Goal: Information Seeking & Learning: Learn about a topic

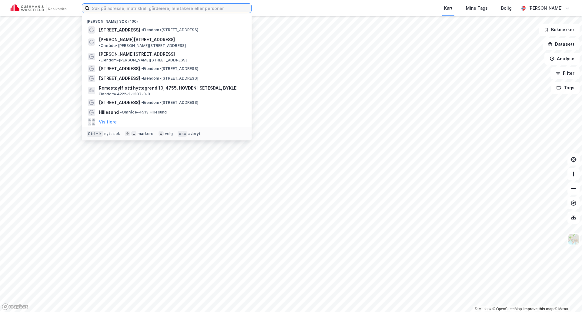
click at [155, 4] on input at bounding box center [170, 8] width 162 height 9
click at [156, 8] on input at bounding box center [170, 8] width 162 height 9
paste input "[STREET_ADDRESS]"
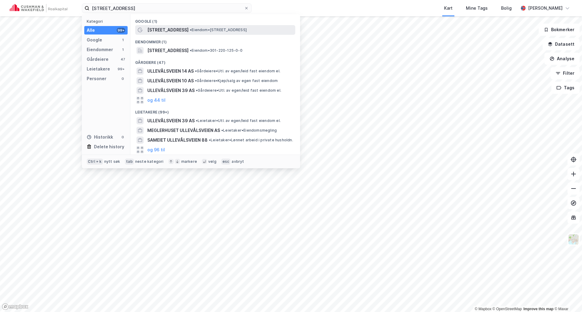
click at [161, 29] on span "[STREET_ADDRESS]" at bounding box center [167, 29] width 41 height 7
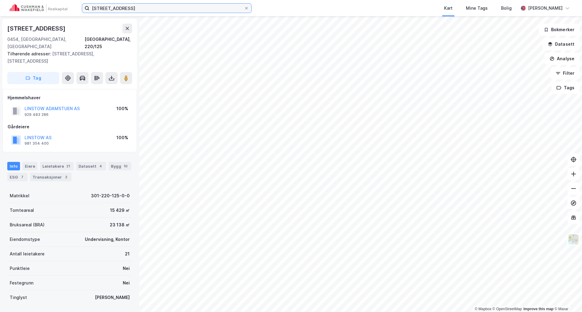
click at [145, 11] on input "[STREET_ADDRESS]" at bounding box center [166, 8] width 155 height 9
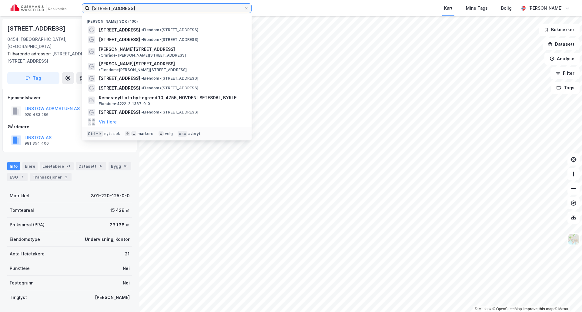
click at [145, 11] on input "[STREET_ADDRESS]" at bounding box center [166, 8] width 155 height 9
click at [145, 10] on input "[STREET_ADDRESS]" at bounding box center [166, 8] width 155 height 9
paste input "Gladengveien 3B 0661 Oslo"
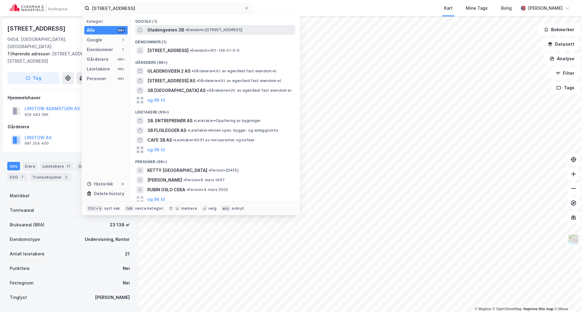
click at [158, 28] on span "Gladengveien 3B" at bounding box center [165, 29] width 37 height 7
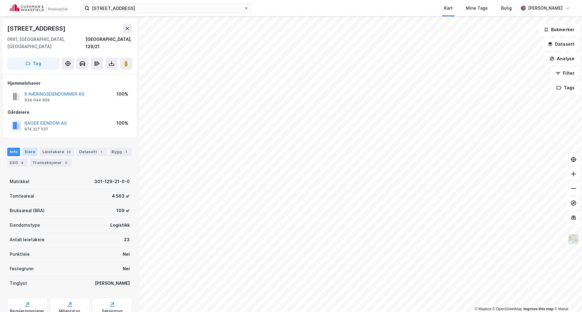
click at [22, 148] on div "Eiere" at bounding box center [29, 152] width 15 height 8
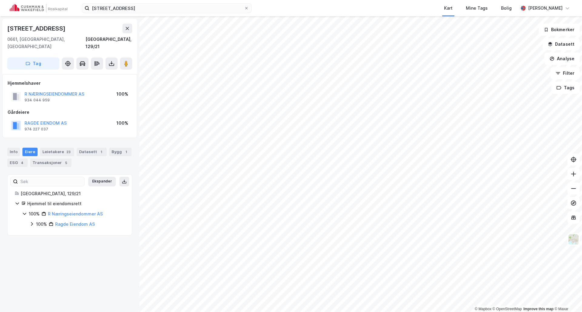
click at [169, 15] on div "Gladengveien 3B 0661 Oslo Kart Mine Tags Bolig Frikk Hoven" at bounding box center [291, 8] width 582 height 16
click at [169, 12] on input "Gladengveien 3B 0661 Oslo" at bounding box center [166, 8] width 155 height 9
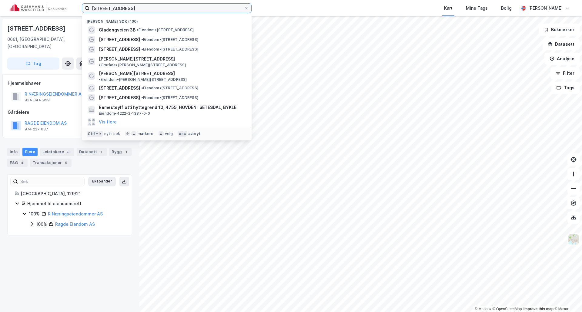
click at [169, 12] on input "Gladengveien 3B 0661 Oslo" at bounding box center [166, 8] width 155 height 9
click at [169, 10] on input "Gladengveien 3B 0661 Oslo" at bounding box center [166, 8] width 155 height 9
click at [169, 9] on input "Gladengveien 3B 0661 Oslo" at bounding box center [166, 8] width 155 height 9
click at [169, 8] on input "Gladengveien 3B 0661 Oslo" at bounding box center [166, 8] width 155 height 9
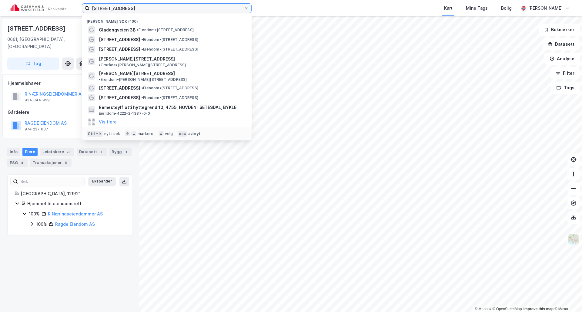
click at [169, 8] on input "Gladengveien 3B 0661 Oslo" at bounding box center [166, 8] width 155 height 9
paste input "Ullern allé 41 038"
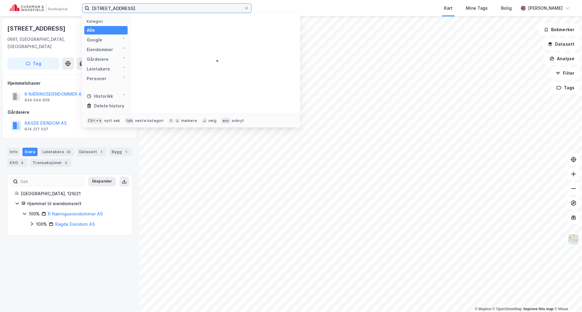
type input "Ullern allé 41 0381 Oslo"
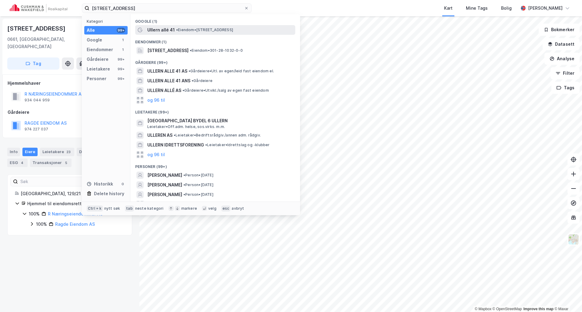
click at [171, 30] on span "Ullern allé 41" at bounding box center [161, 29] width 28 height 7
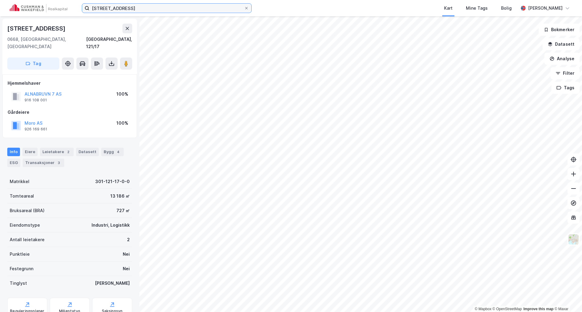
click at [127, 7] on input "[STREET_ADDRESS]" at bounding box center [166, 8] width 155 height 9
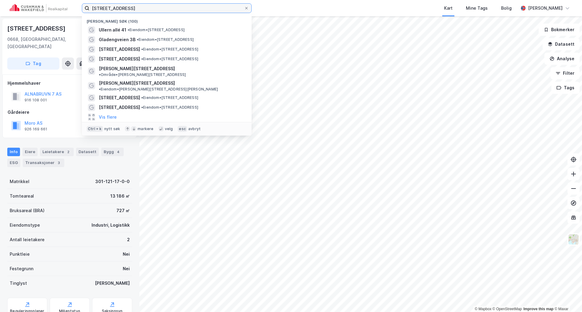
click at [127, 7] on input "[STREET_ADDRESS]" at bounding box center [166, 8] width 155 height 9
paste input "[STREET_ADDRESS]"
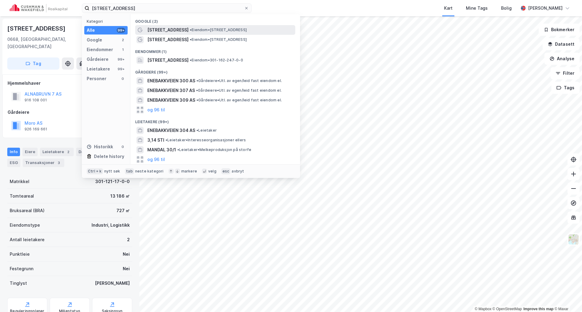
click at [165, 28] on span "[STREET_ADDRESS]" at bounding box center [167, 29] width 41 height 7
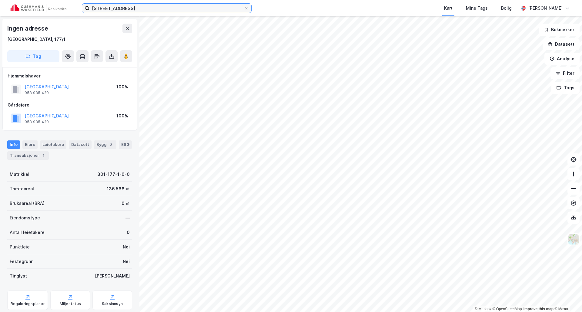
click at [142, 7] on input "[STREET_ADDRESS]" at bounding box center [166, 8] width 155 height 9
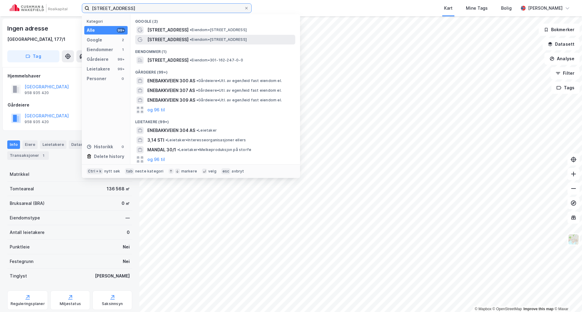
type input "[STREET_ADDRESS]"
click at [169, 38] on span "[STREET_ADDRESS]" at bounding box center [167, 39] width 41 height 7
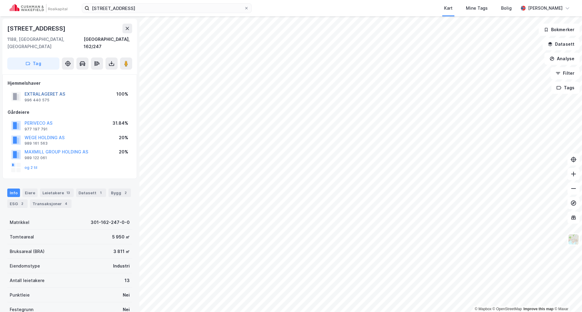
click at [0, 0] on button "EXTRALAGERET AS" at bounding box center [0, 0] width 0 height 0
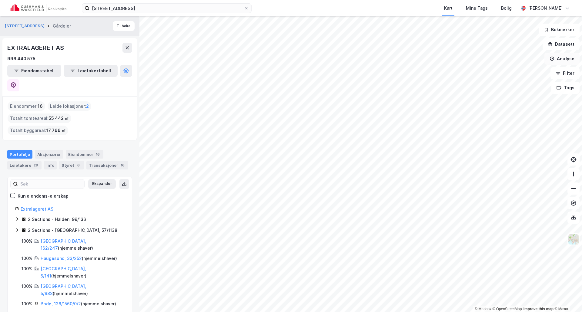
click at [559, 57] on button "Analyse" at bounding box center [561, 59] width 35 height 12
click at [501, 85] on div "Tegn sirkel" at bounding box center [509, 84] width 53 height 5
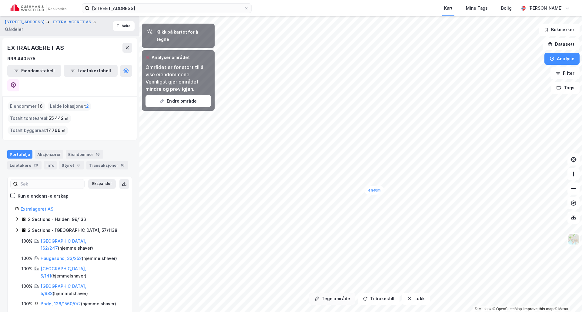
click at [334, 301] on button "Tegn område" at bounding box center [332, 299] width 46 height 12
click at [380, 300] on button "Tilbakestill" at bounding box center [379, 299] width 42 height 12
click at [384, 304] on button "Tilbakestill" at bounding box center [379, 299] width 42 height 12
click at [559, 45] on button "Datasett" at bounding box center [561, 44] width 37 height 12
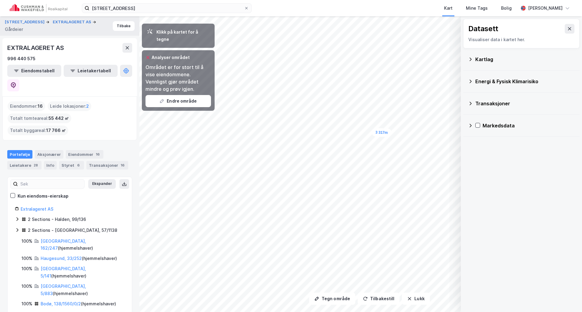
click at [475, 60] on div "Kartlag" at bounding box center [521, 59] width 107 height 15
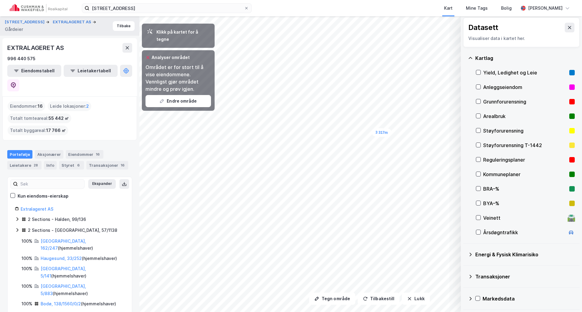
scroll to position [2, 0]
click at [483, 253] on div "Energi & Fysisk Klimarisiko" at bounding box center [524, 254] width 99 height 7
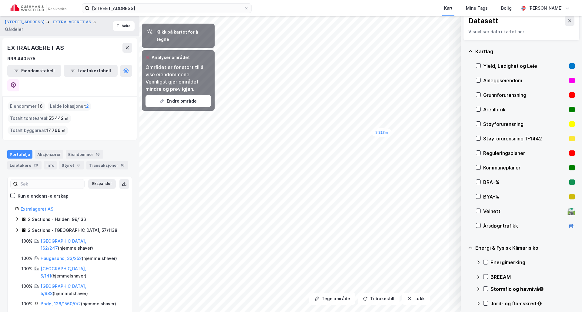
scroll to position [0, 0]
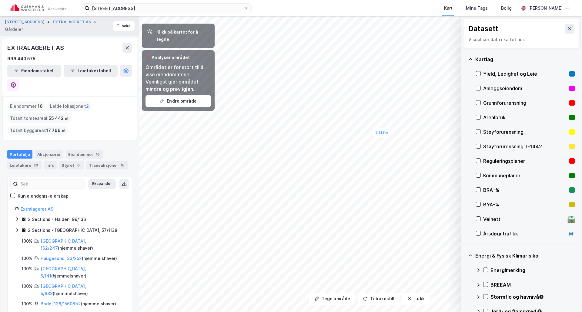
click at [473, 59] on div "Kartlag" at bounding box center [521, 59] width 107 height 15
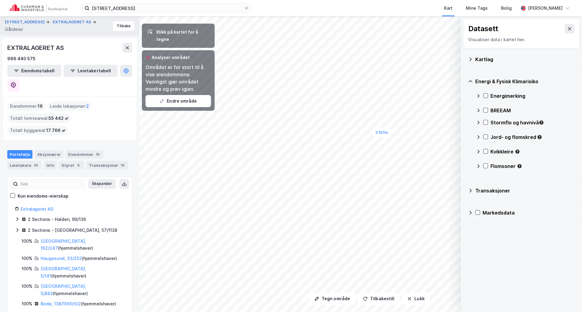
click at [470, 76] on div "Energi & Fysisk Klimarisiko" at bounding box center [521, 81] width 107 height 15
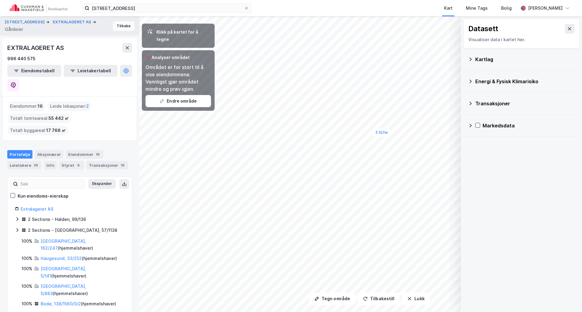
click at [115, 25] on button "Tilbake" at bounding box center [124, 26] width 22 height 10
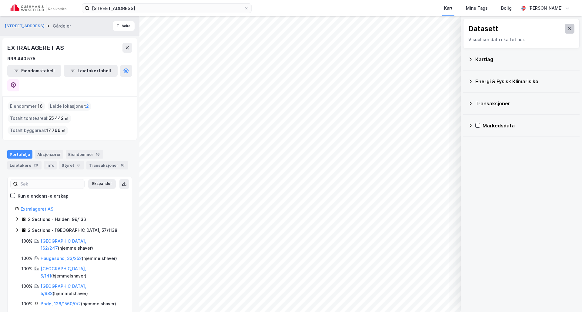
click at [567, 29] on icon at bounding box center [569, 28] width 5 height 5
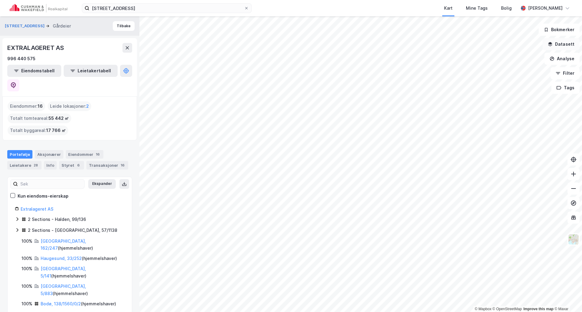
click at [566, 45] on button "Datasett" at bounding box center [561, 44] width 37 height 12
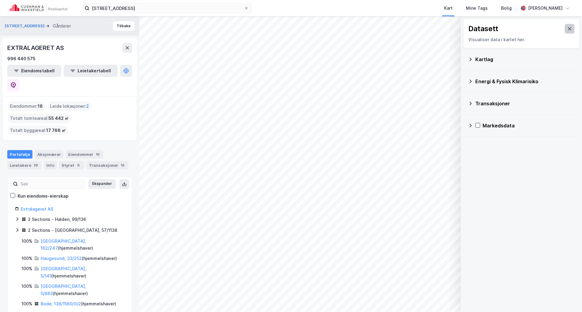
click at [565, 25] on button at bounding box center [570, 29] width 10 height 10
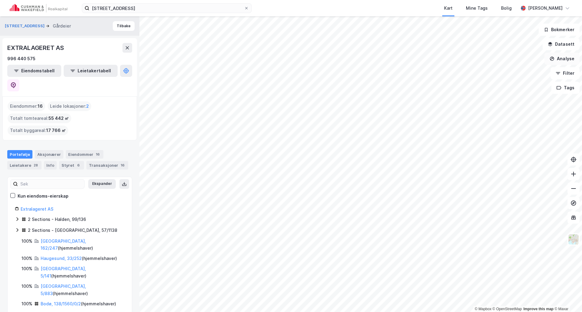
click at [563, 60] on button "Analyse" at bounding box center [561, 59] width 35 height 12
click at [500, 98] on div "Se demografi" at bounding box center [509, 96] width 53 height 5
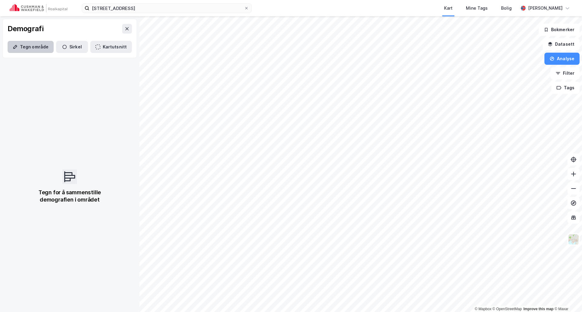
click at [26, 48] on button "Tegn område" at bounding box center [31, 47] width 46 height 12
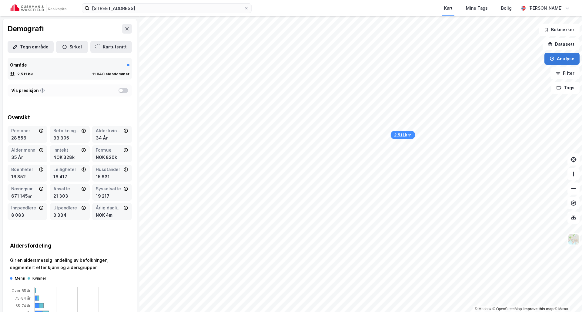
click at [559, 56] on button "Analyse" at bounding box center [561, 59] width 35 height 12
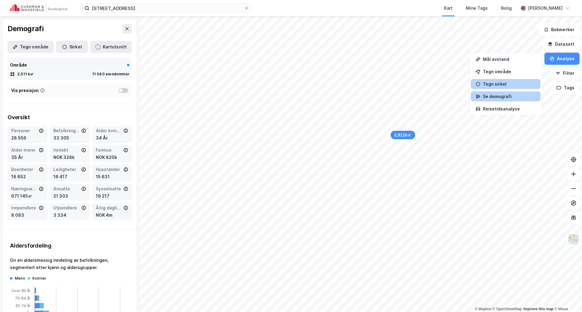
click at [495, 85] on div "Tegn sirkel" at bounding box center [509, 84] width 53 height 5
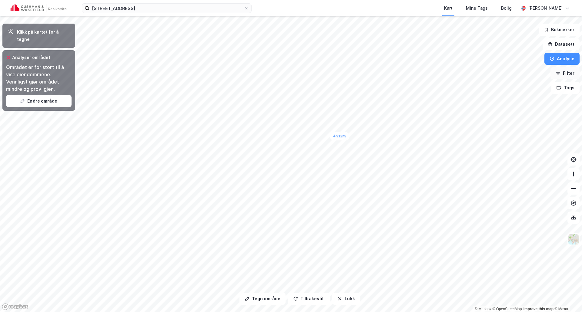
click at [568, 71] on button "Filter" at bounding box center [564, 73] width 29 height 12
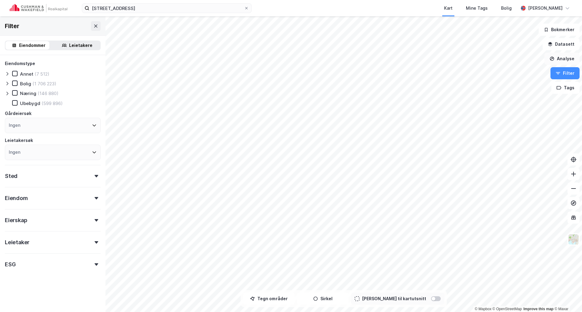
click at [566, 58] on button "Analyse" at bounding box center [561, 59] width 35 height 12
click at [496, 96] on div "Se demografi" at bounding box center [509, 96] width 53 height 5
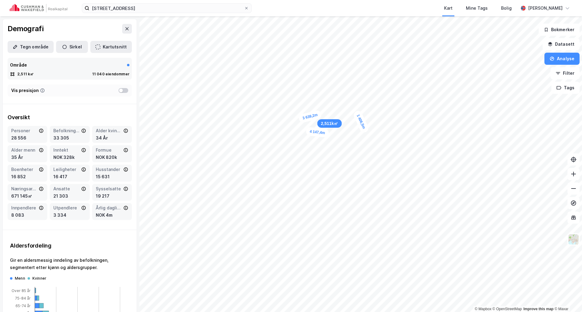
click at [360, 121] on div "1 406,5m" at bounding box center [360, 122] width 17 height 24
